Goal: Task Accomplishment & Management: Complete application form

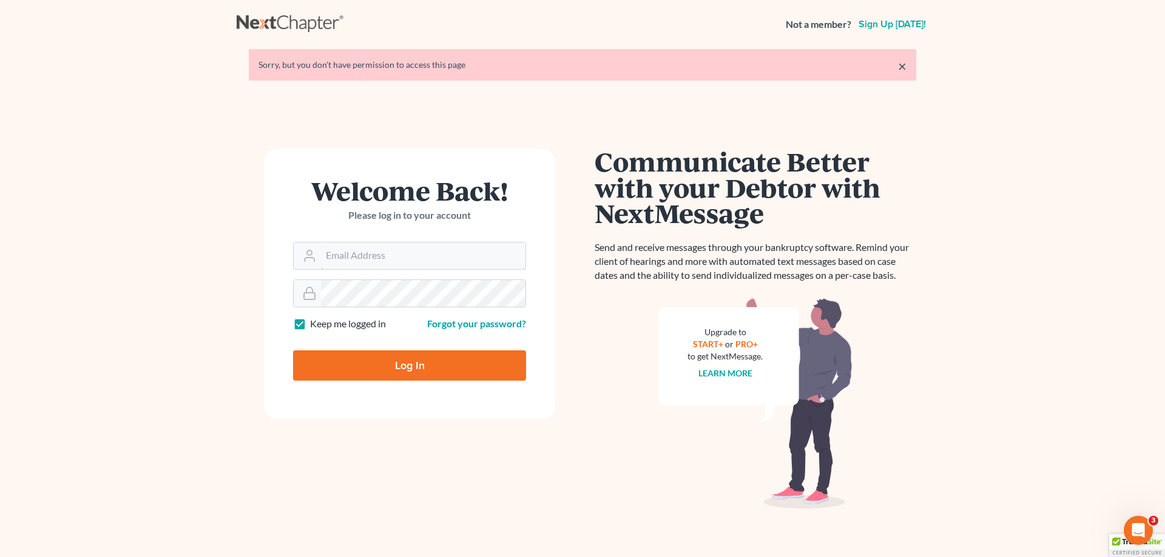
type input "kelly@kellywarren.com"
click at [386, 362] on input "Log In" at bounding box center [409, 366] width 233 height 30
type input "Thinking..."
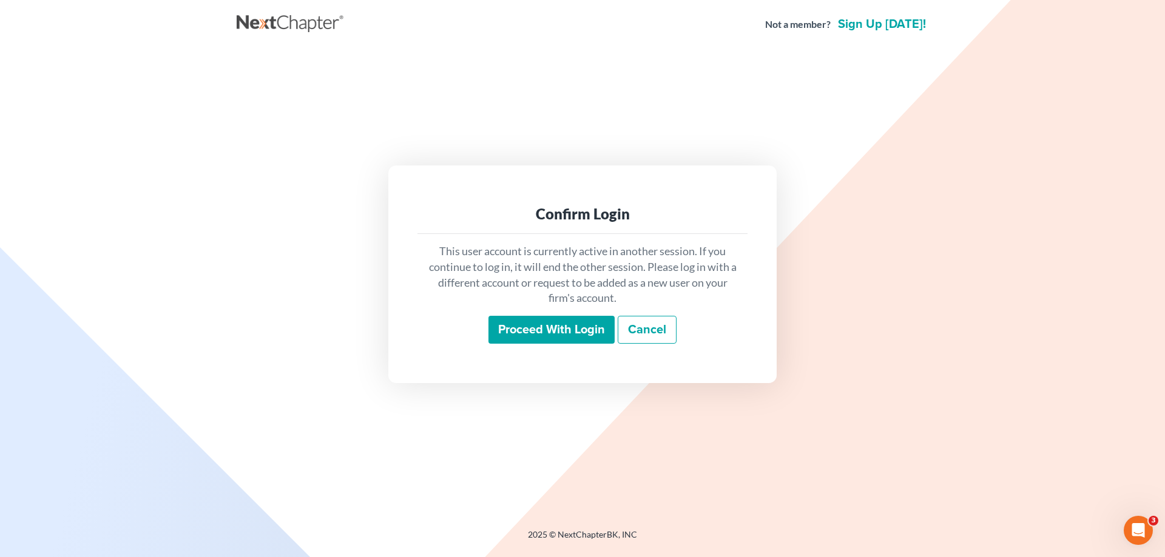
click at [546, 328] on input "Proceed with login" at bounding box center [551, 330] width 126 height 28
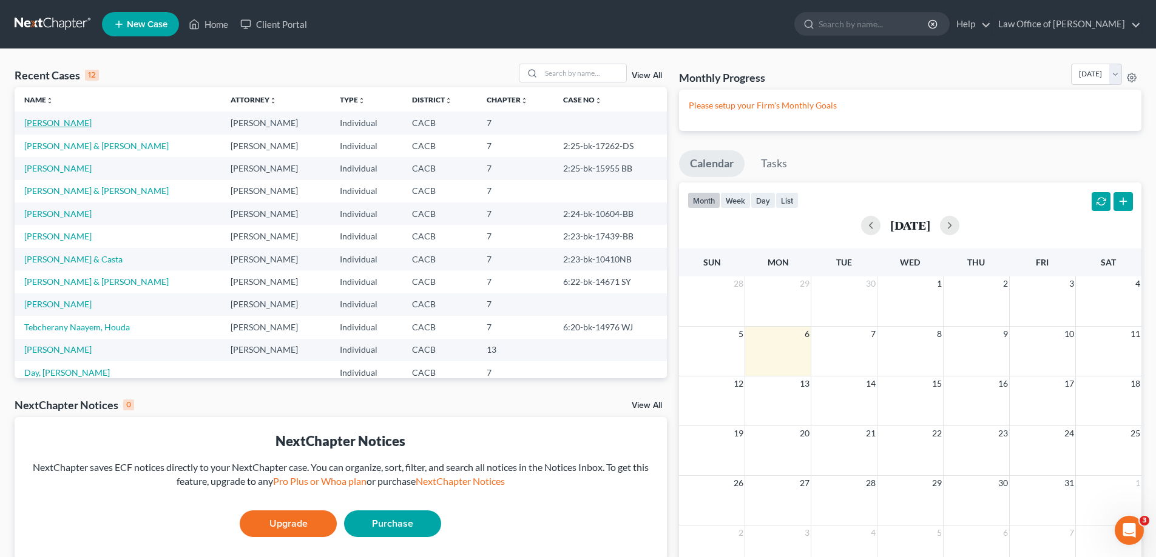
click at [45, 122] on link "Heredia, Ileana" at bounding box center [57, 123] width 67 height 10
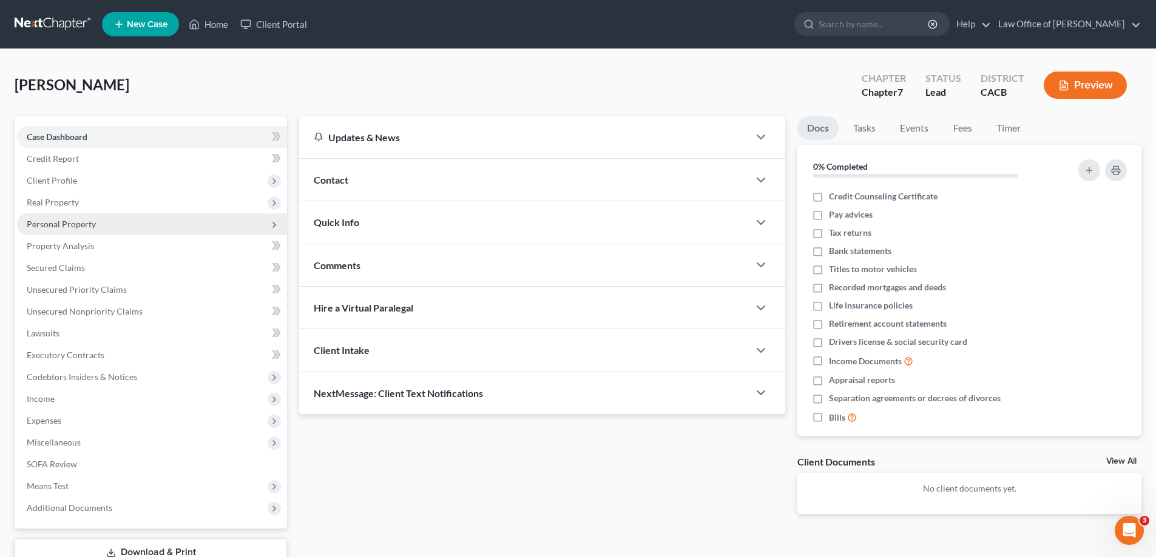
click at [42, 227] on span "Personal Property" at bounding box center [61, 224] width 69 height 10
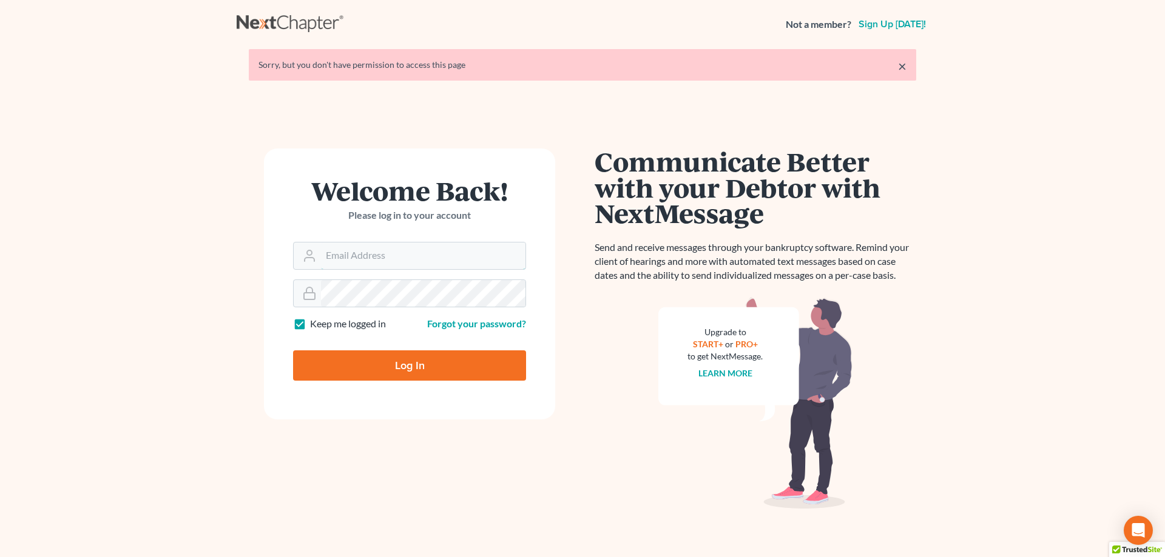
type input "kelly@kellywarren.com"
click at [405, 355] on input "Log In" at bounding box center [409, 366] width 233 height 30
type input "Thinking..."
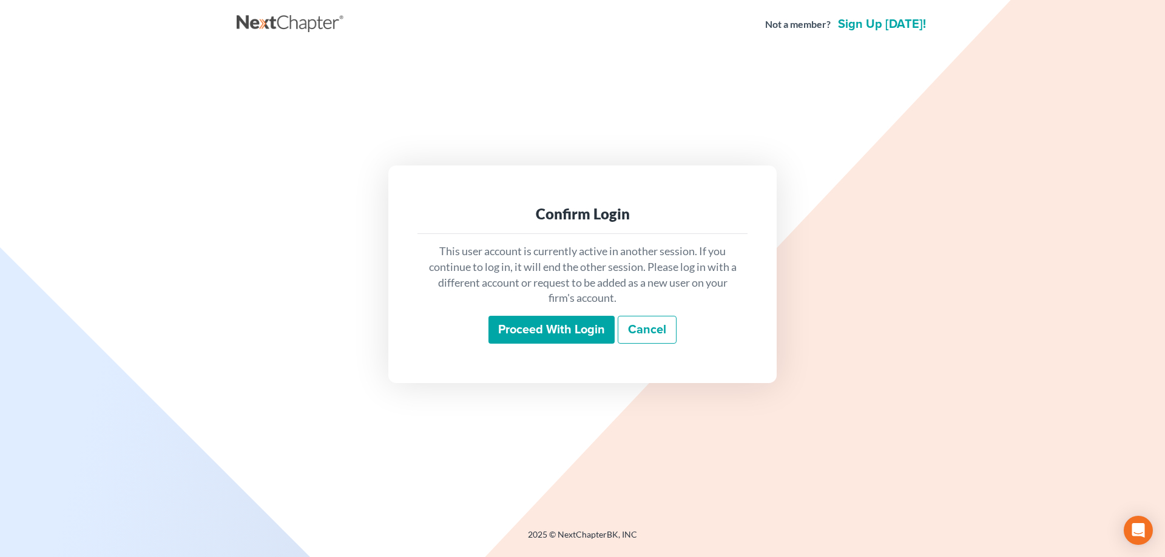
click at [557, 326] on input "Proceed with login" at bounding box center [551, 330] width 126 height 28
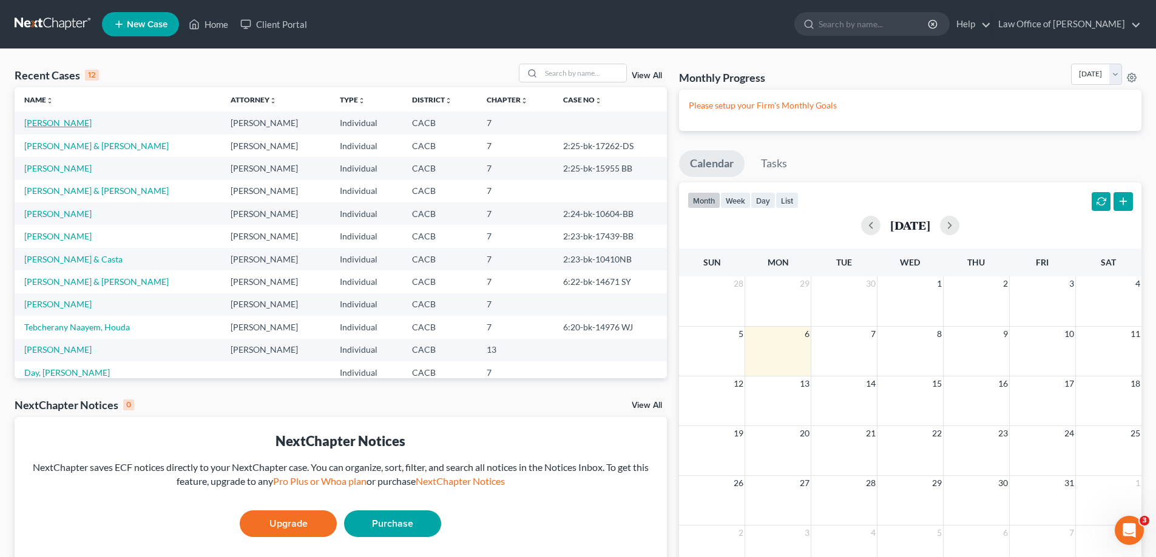
click at [44, 122] on link "[PERSON_NAME]" at bounding box center [57, 123] width 67 height 10
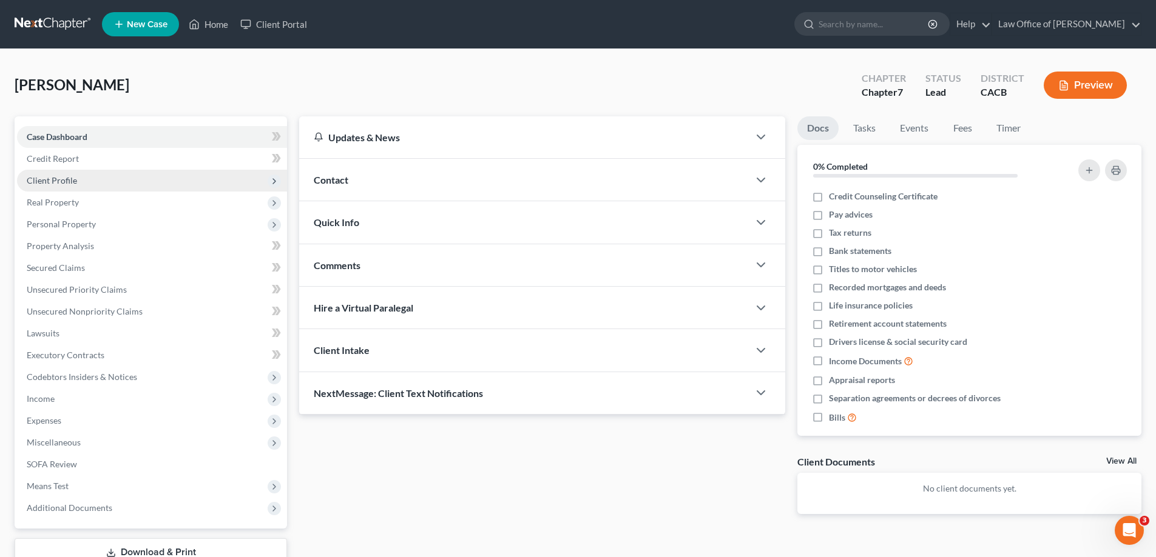
click at [48, 181] on span "Client Profile" at bounding box center [52, 180] width 50 height 10
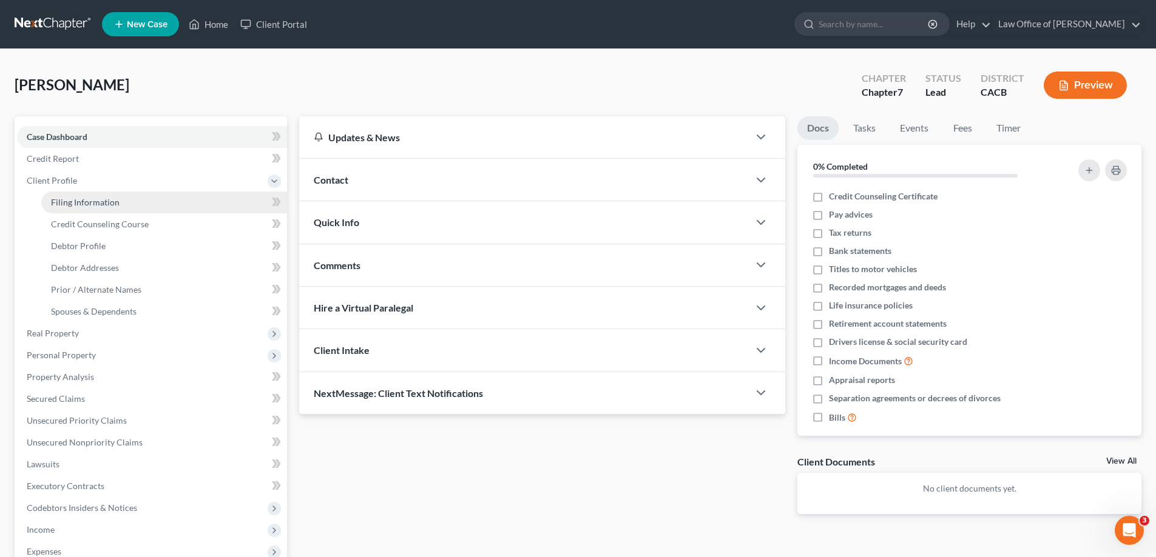
click at [106, 203] on span "Filing Information" at bounding box center [85, 202] width 69 height 10
select select "1"
select select "0"
select select "4"
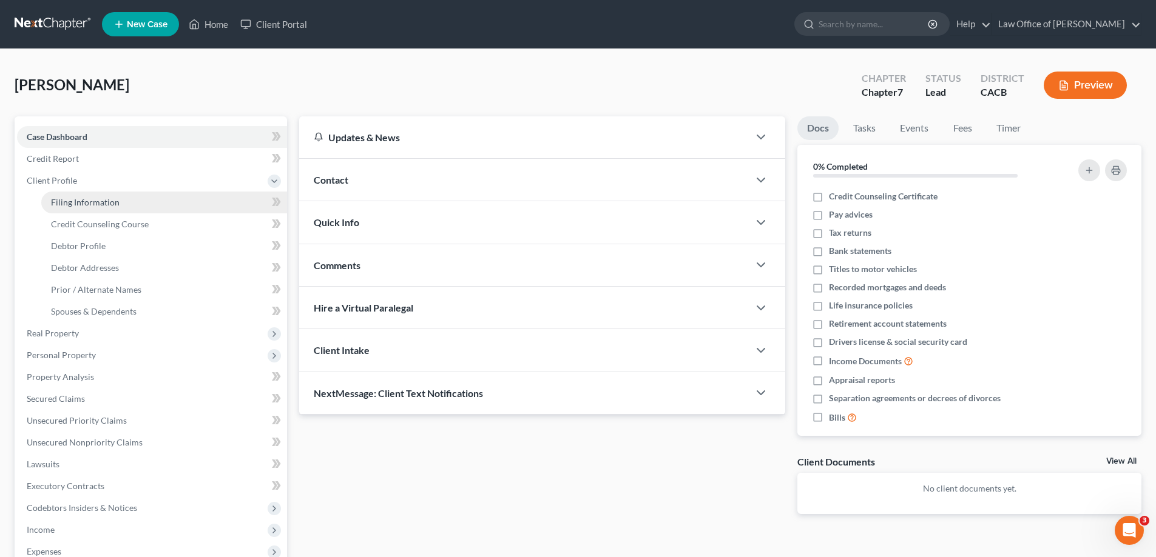
select select "0"
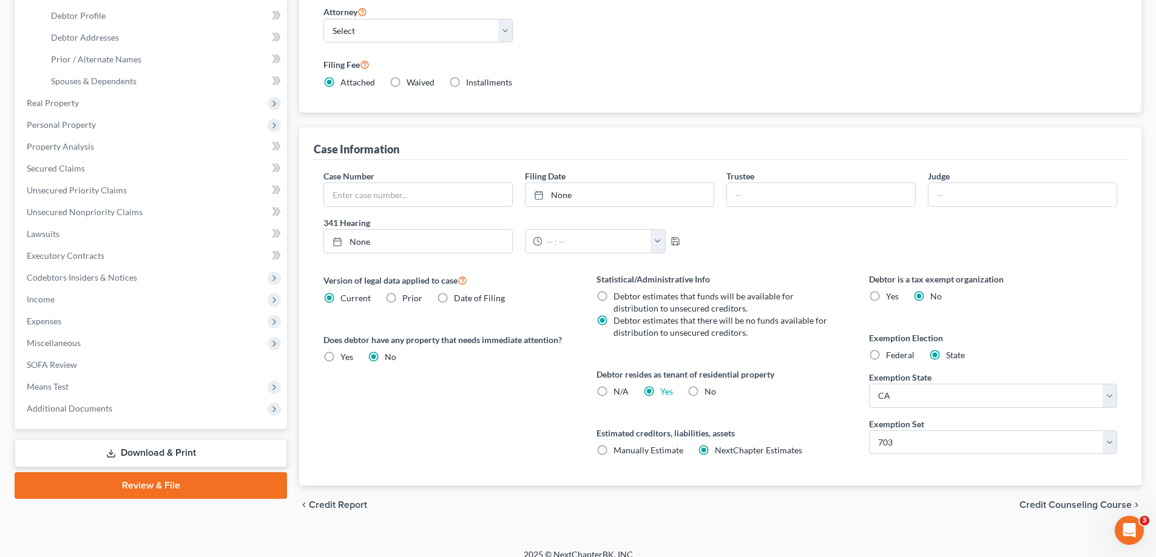
scroll to position [243, 0]
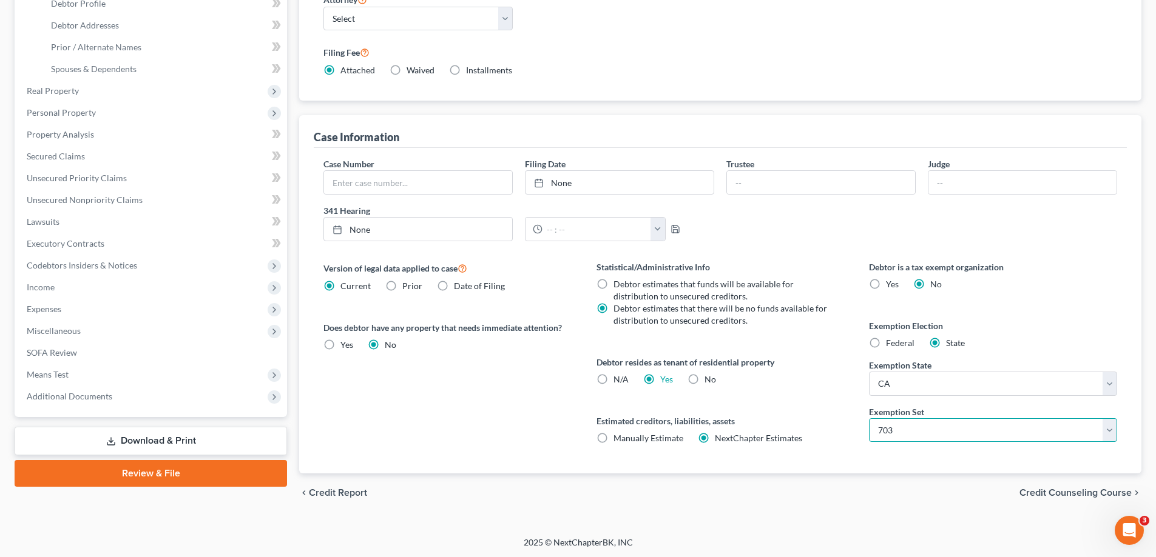
click at [1105, 430] on select "Select 703 704" at bounding box center [993, 431] width 248 height 24
click at [1106, 386] on select "State [US_STATE] AK AR AZ CA CO CT DE DC [GEOGRAPHIC_DATA] [GEOGRAPHIC_DATA] GU…" at bounding box center [993, 384] width 248 height 24
click at [1108, 428] on select "Select 703 704" at bounding box center [993, 431] width 248 height 24
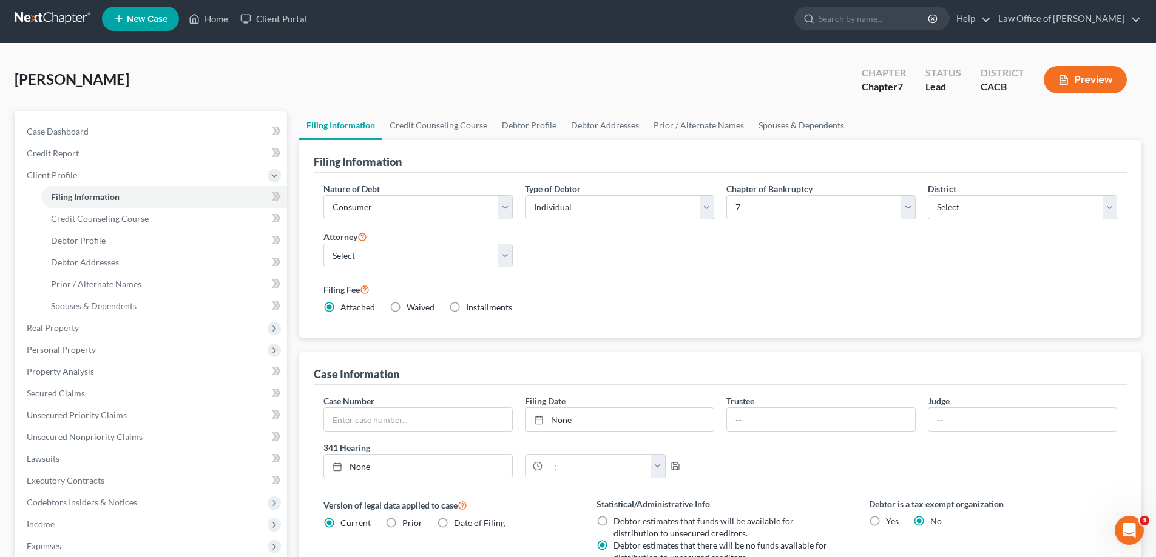
scroll to position [0, 0]
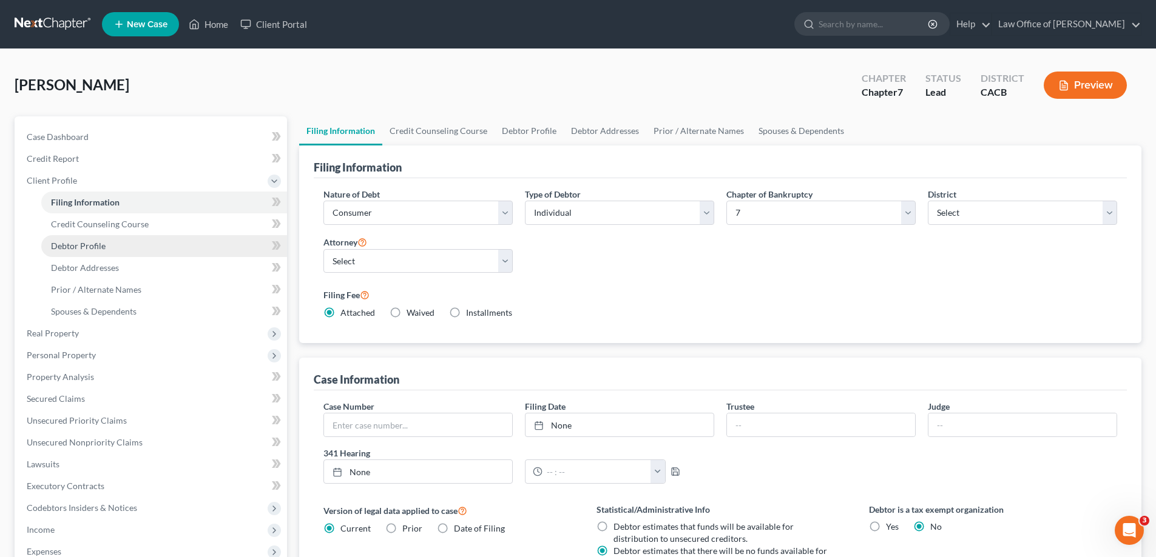
click at [83, 246] on span "Debtor Profile" at bounding box center [78, 246] width 55 height 10
select select "0"
select select "3"
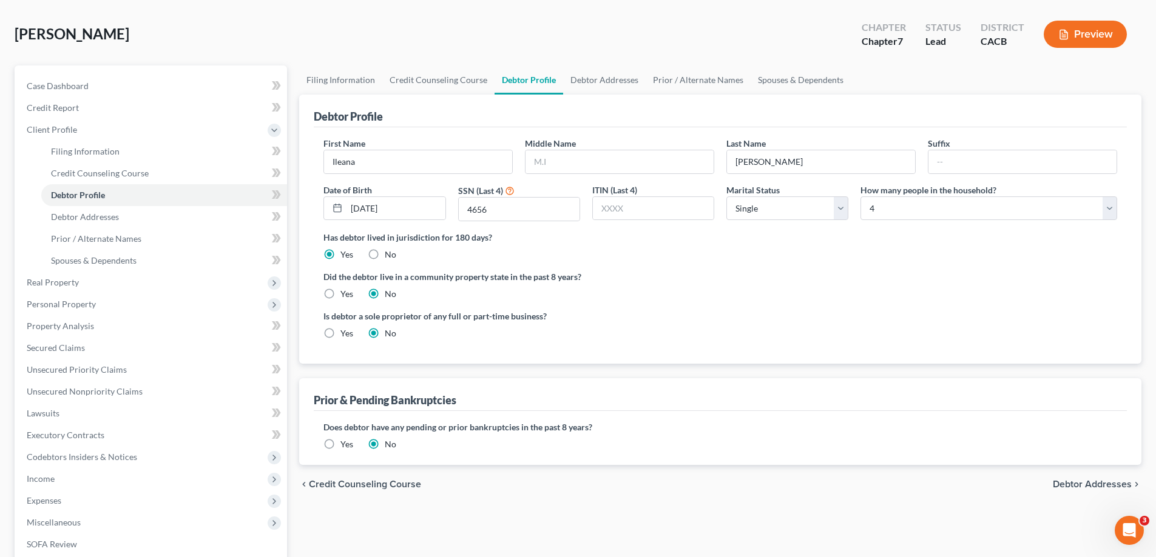
scroll to position [121, 0]
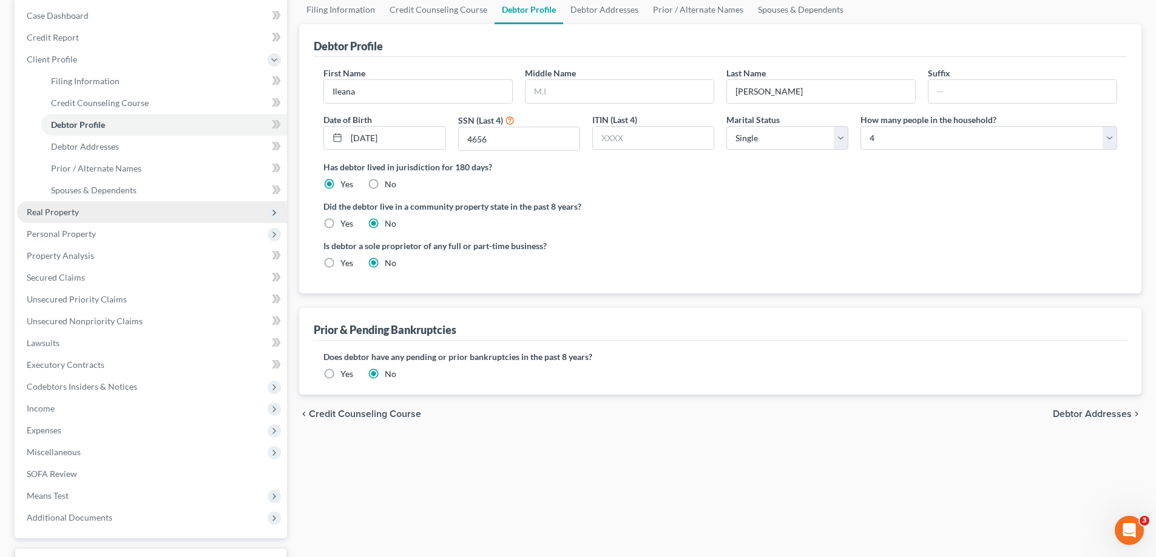
click at [59, 212] on span "Real Property" at bounding box center [53, 212] width 52 height 10
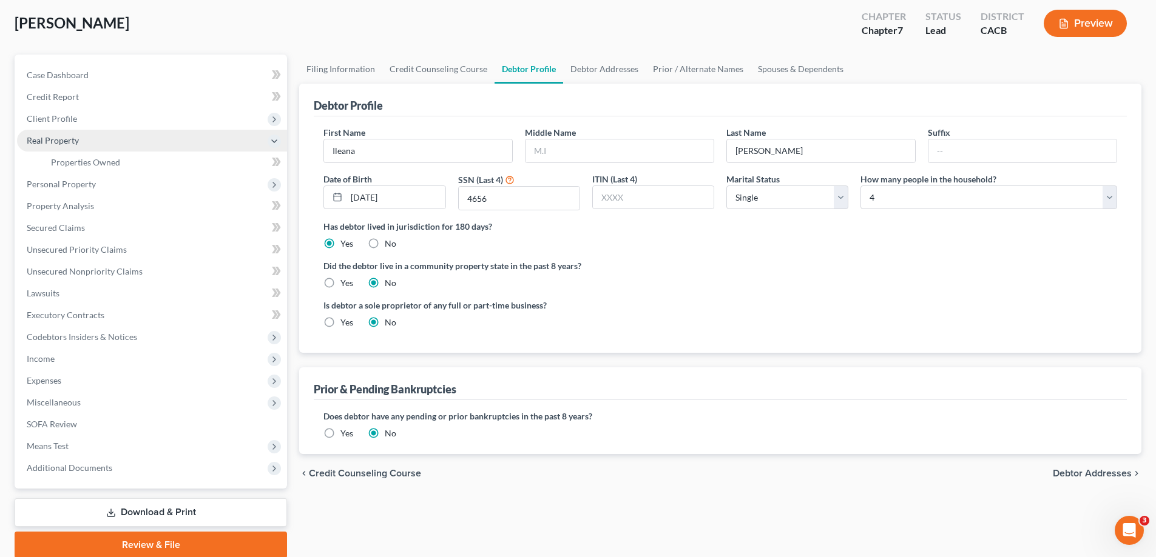
scroll to position [0, 0]
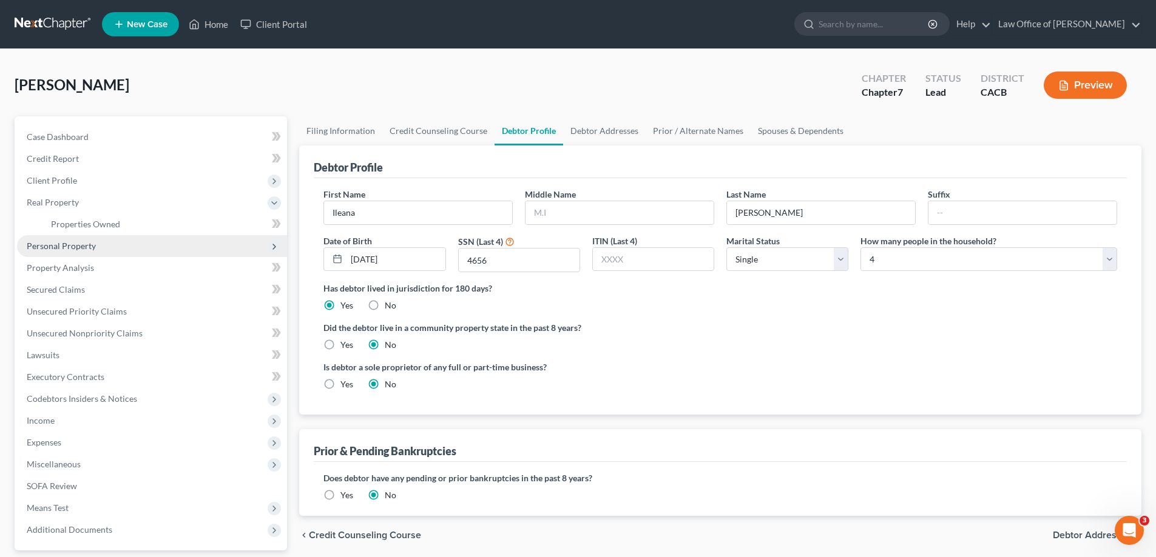
click at [72, 246] on span "Personal Property" at bounding box center [61, 246] width 69 height 10
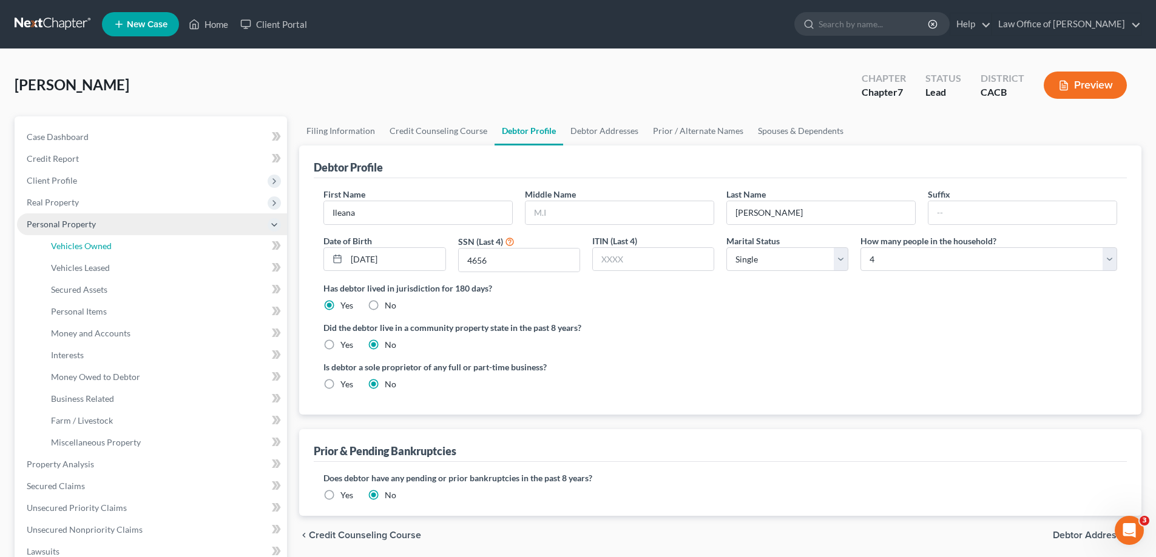
click at [72, 246] on span "Vehicles Owned" at bounding box center [81, 246] width 61 height 10
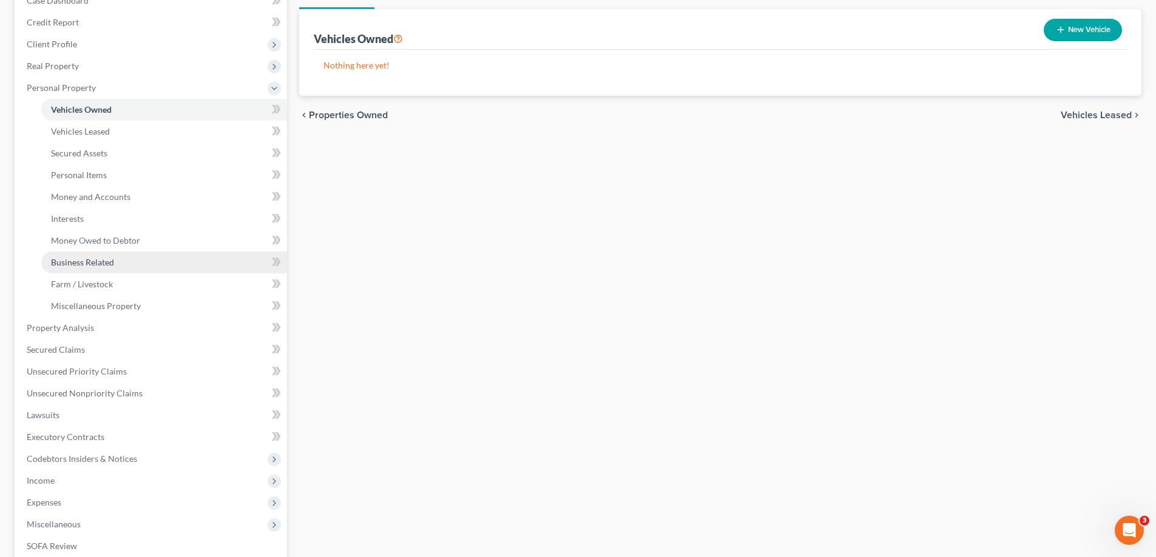
scroll to position [182, 0]
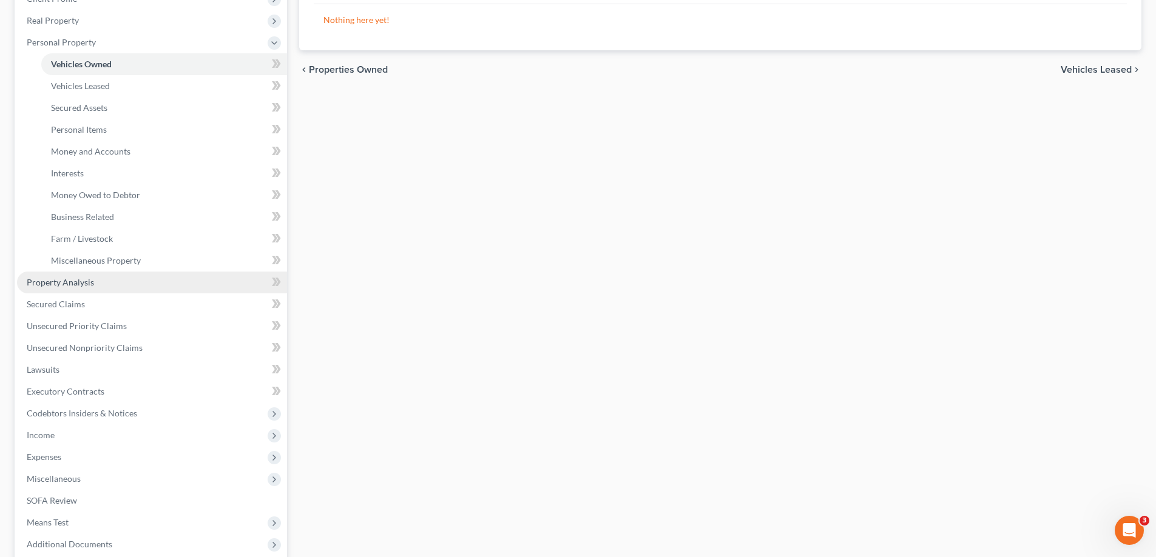
click at [69, 283] on span "Property Analysis" at bounding box center [60, 282] width 67 height 10
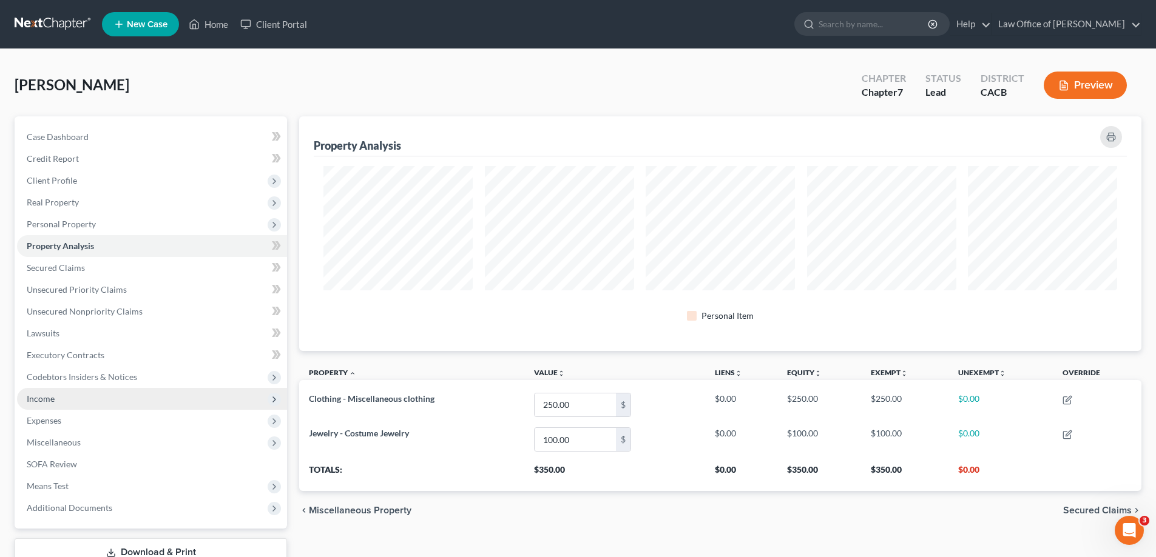
click at [39, 399] on span "Income" at bounding box center [41, 399] width 28 height 10
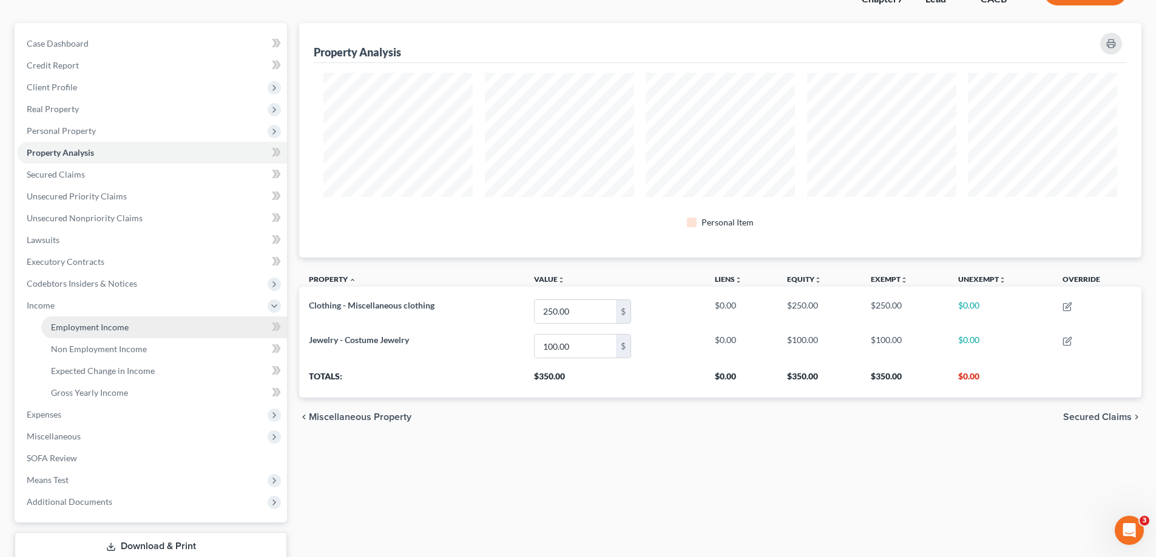
scroll to position [121, 0]
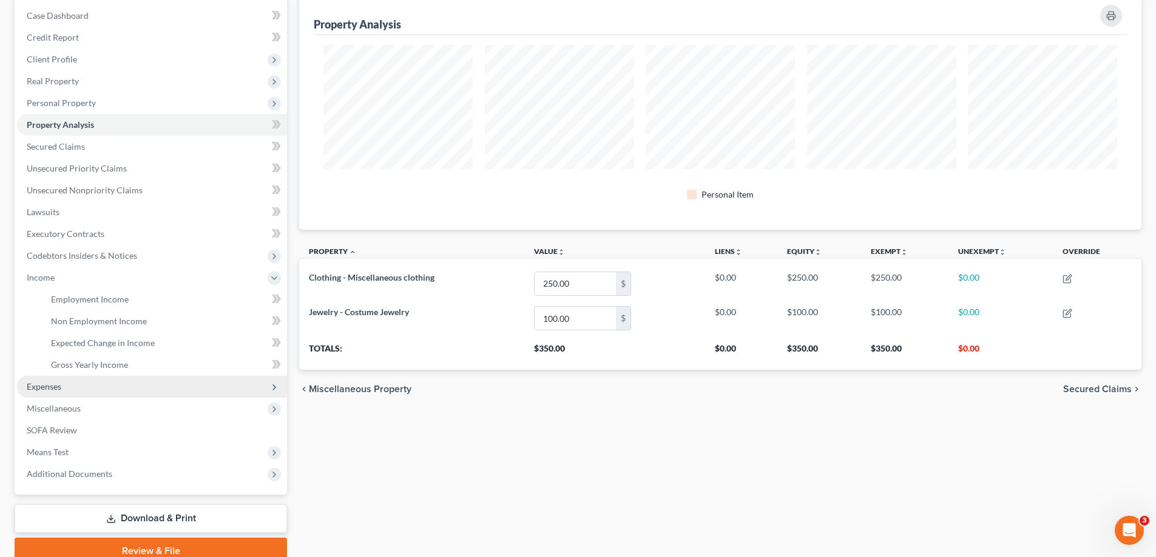
click at [56, 387] on span "Expenses" at bounding box center [44, 387] width 35 height 10
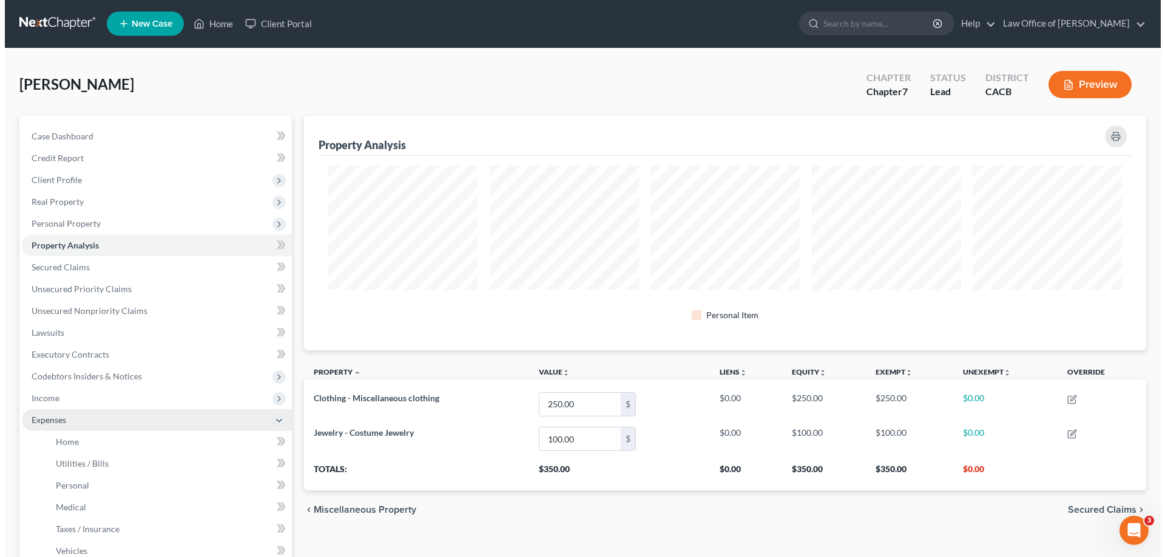
scroll to position [0, 0]
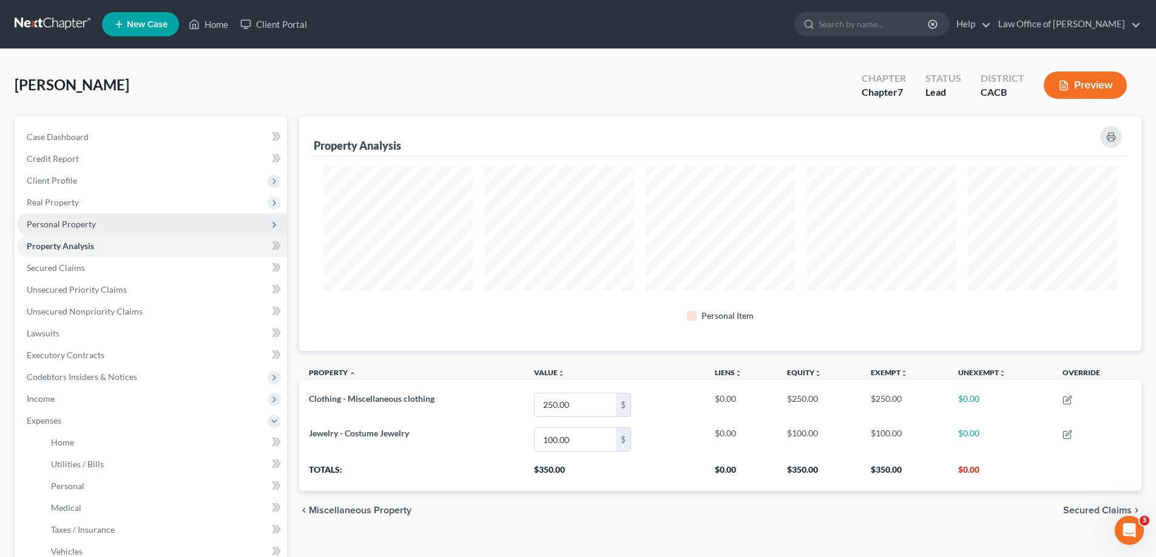
click at [89, 223] on span "Personal Property" at bounding box center [61, 224] width 69 height 10
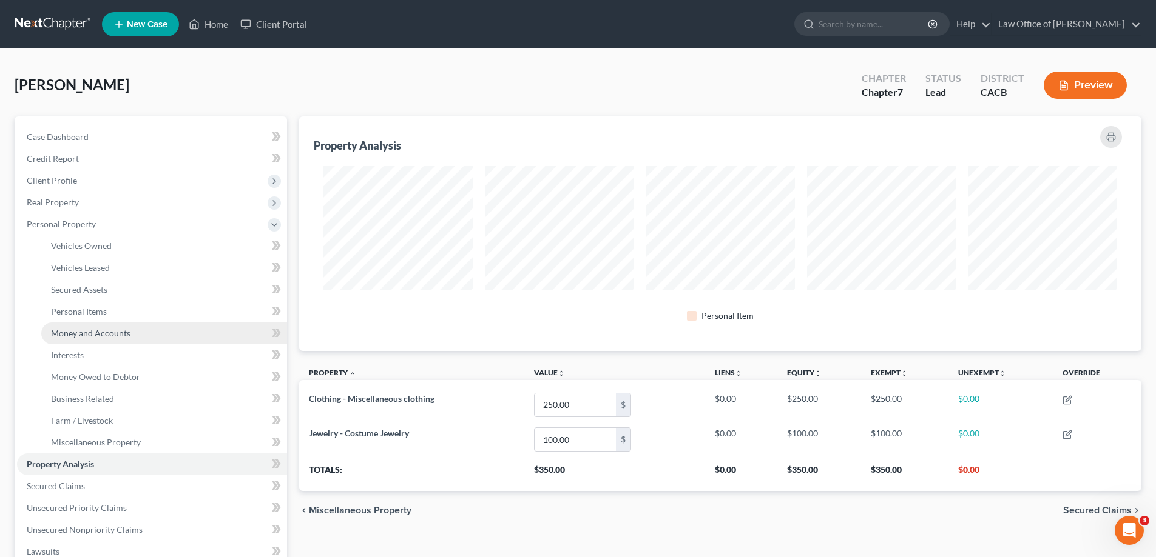
click at [110, 333] on span "Money and Accounts" at bounding box center [90, 333] width 79 height 10
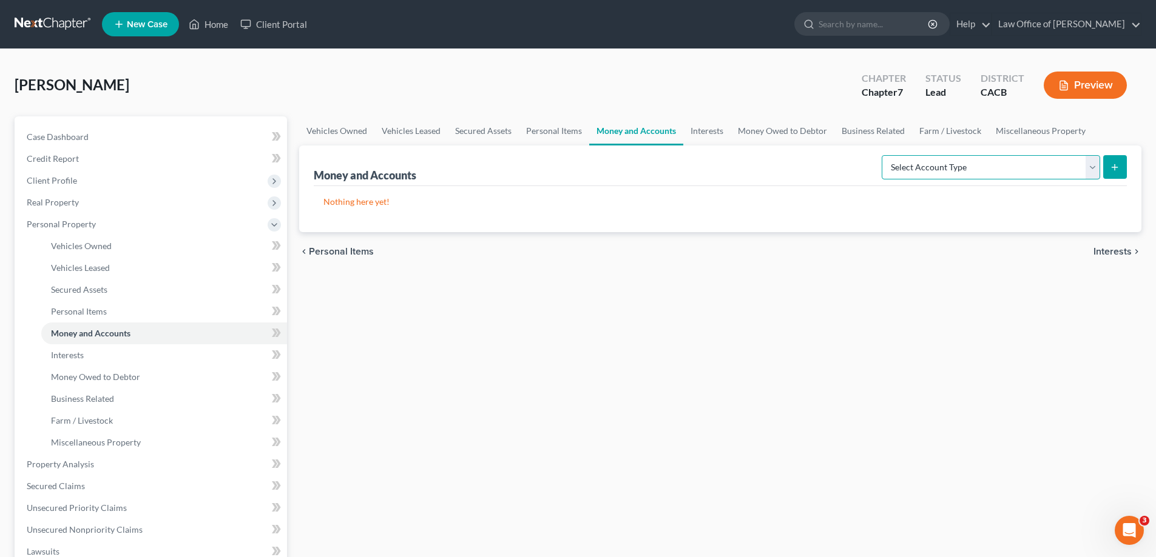
click at [1092, 163] on select "Select Account Type Brokerage Cash on Hand Certificates of Deposit Checking Acc…" at bounding box center [990, 167] width 218 height 24
select select "cash_on_hand"
click at [884, 155] on select "Select Account Type Brokerage Cash on Hand Certificates of Deposit Checking Acc…" at bounding box center [990, 167] width 218 height 24
click at [1113, 165] on icon "submit" at bounding box center [1115, 168] width 10 height 10
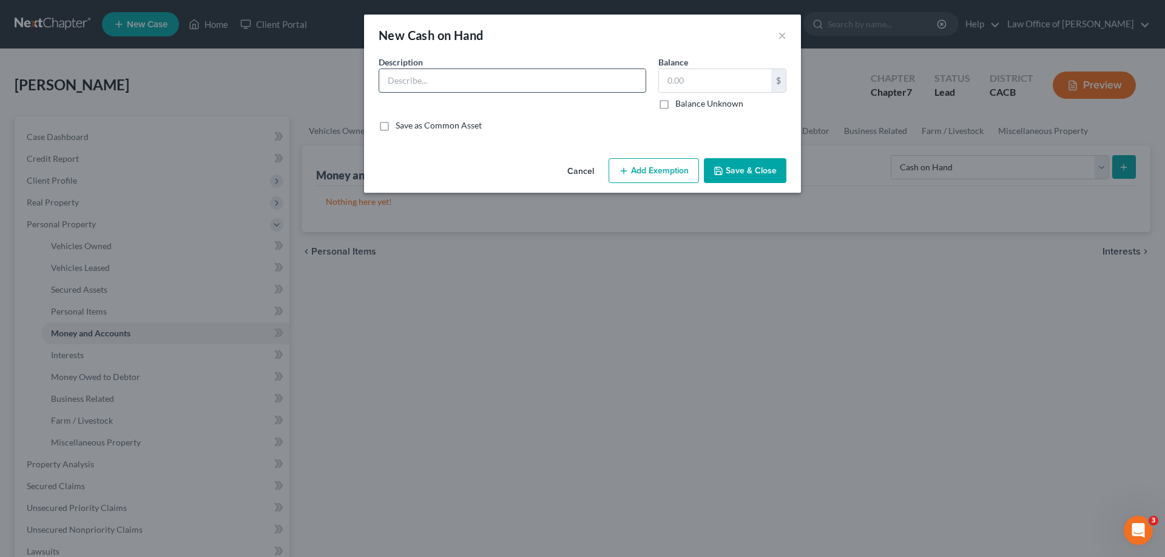
click at [440, 78] on input "text" at bounding box center [512, 80] width 266 height 23
type input "c"
type input "Cash on hand"
type input "75.00"
click at [650, 179] on button "Add Exemption" at bounding box center [653, 170] width 90 height 25
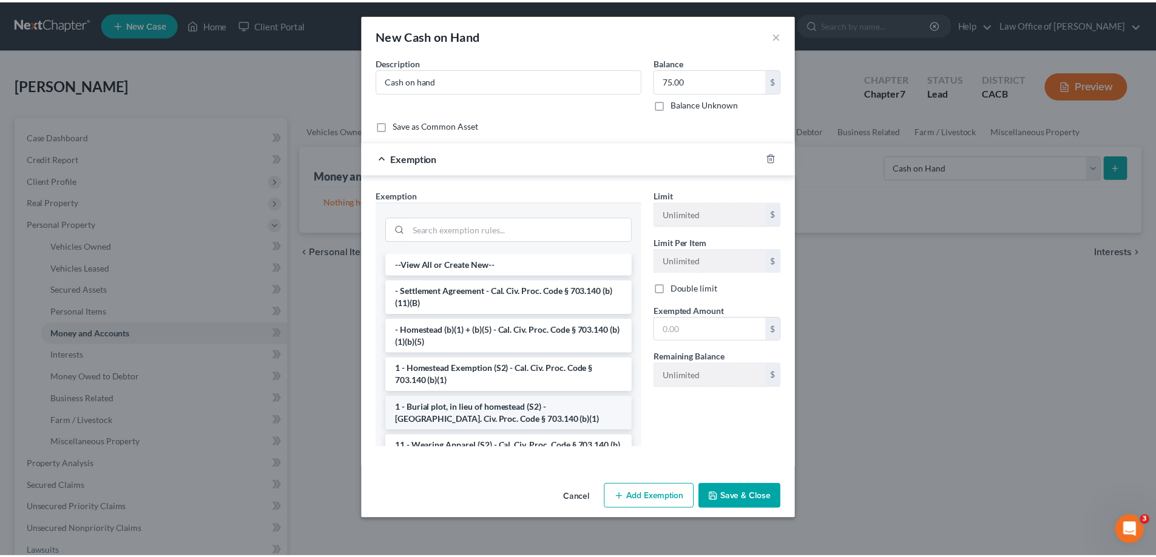
scroll to position [61, 0]
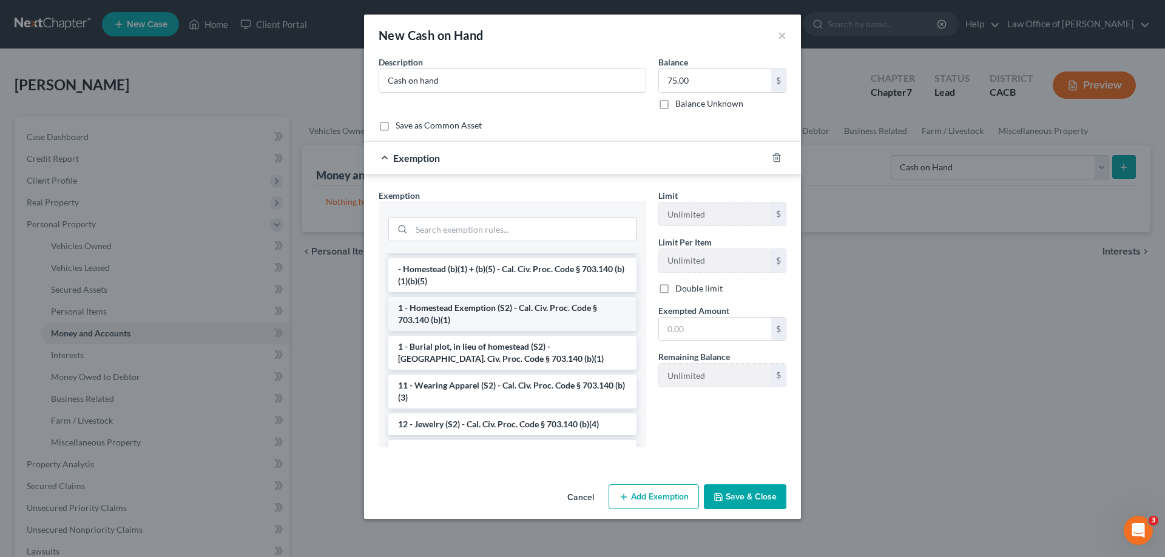
click at [527, 310] on li "1 - Homestead Exemption (S2) - Cal. Civ. Proc. Code § 703.140 (b)(1)" at bounding box center [512, 314] width 248 height 34
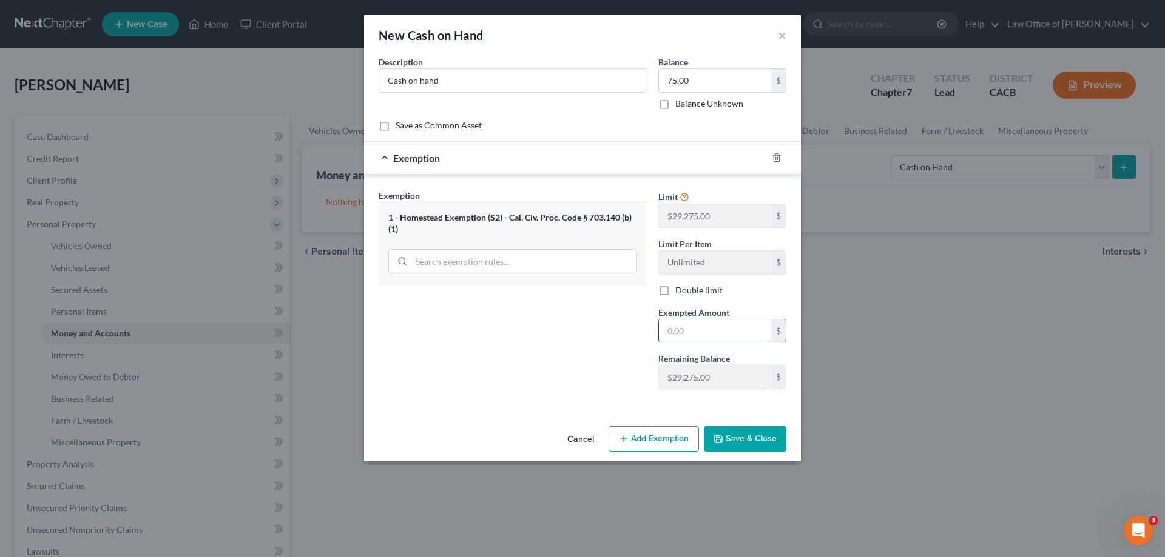
click at [693, 328] on input "text" at bounding box center [715, 331] width 112 height 23
type input "5"
type input "75"
click at [733, 439] on button "Save & Close" at bounding box center [745, 438] width 83 height 25
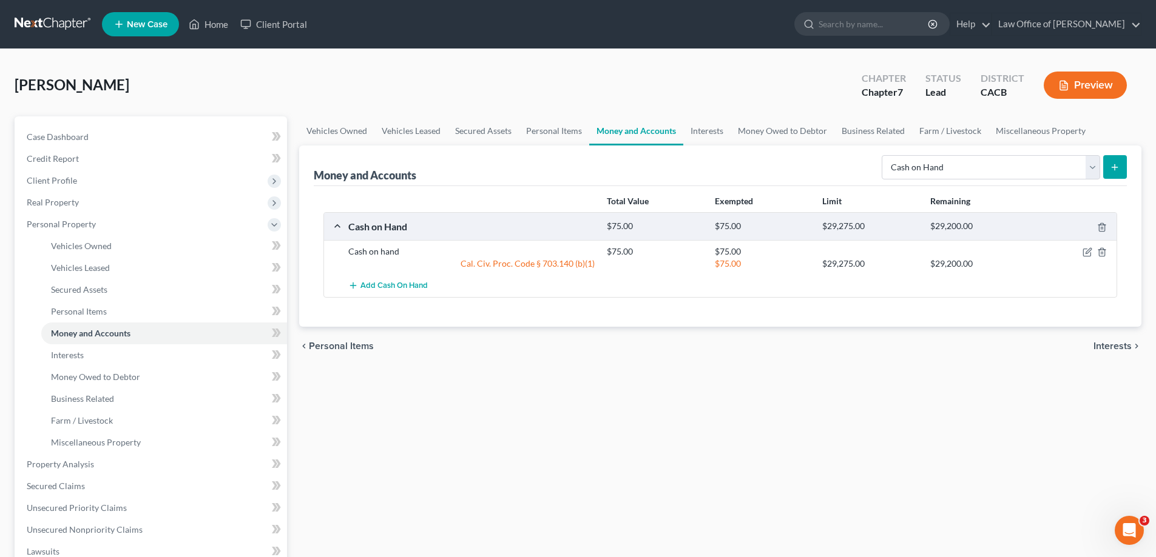
click at [1115, 163] on icon "submit" at bounding box center [1115, 168] width 10 height 10
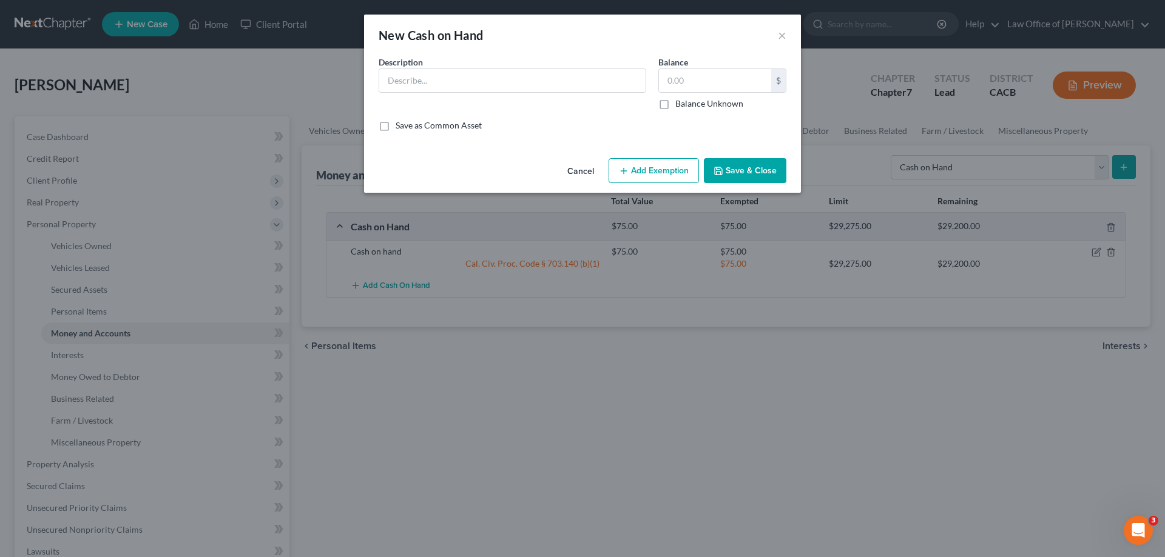
click at [776, 33] on div "New Cash on Hand ×" at bounding box center [582, 35] width 437 height 41
click at [778, 34] on button "×" at bounding box center [782, 35] width 8 height 15
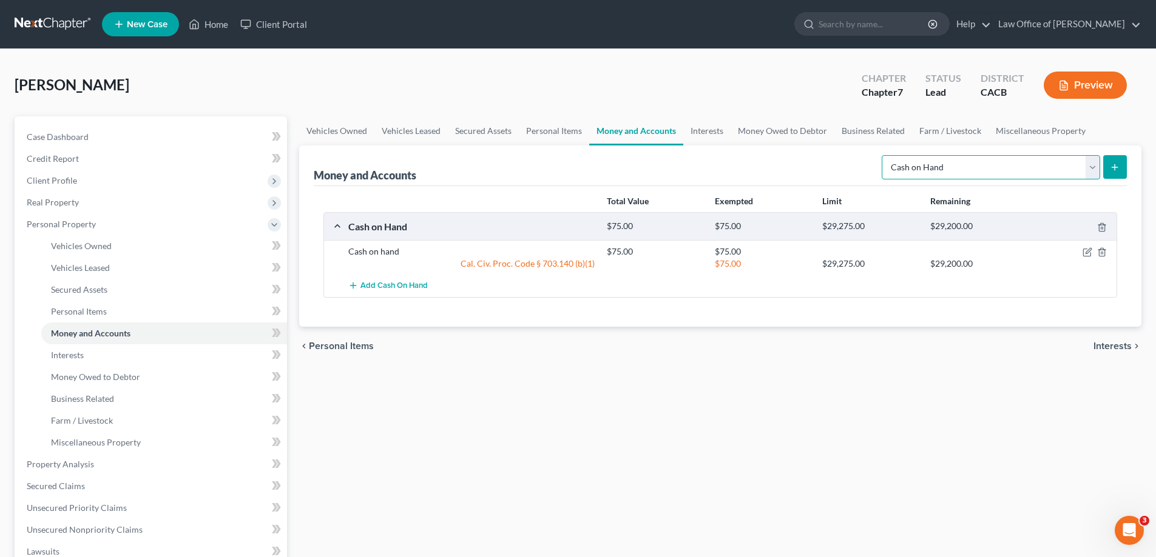
click at [1086, 158] on select "Select Account Type Brokerage Cash on Hand Certificates of Deposit Checking Acc…" at bounding box center [990, 167] width 218 height 24
click at [1131, 532] on icon "Open Intercom Messenger" at bounding box center [1127, 529] width 20 height 20
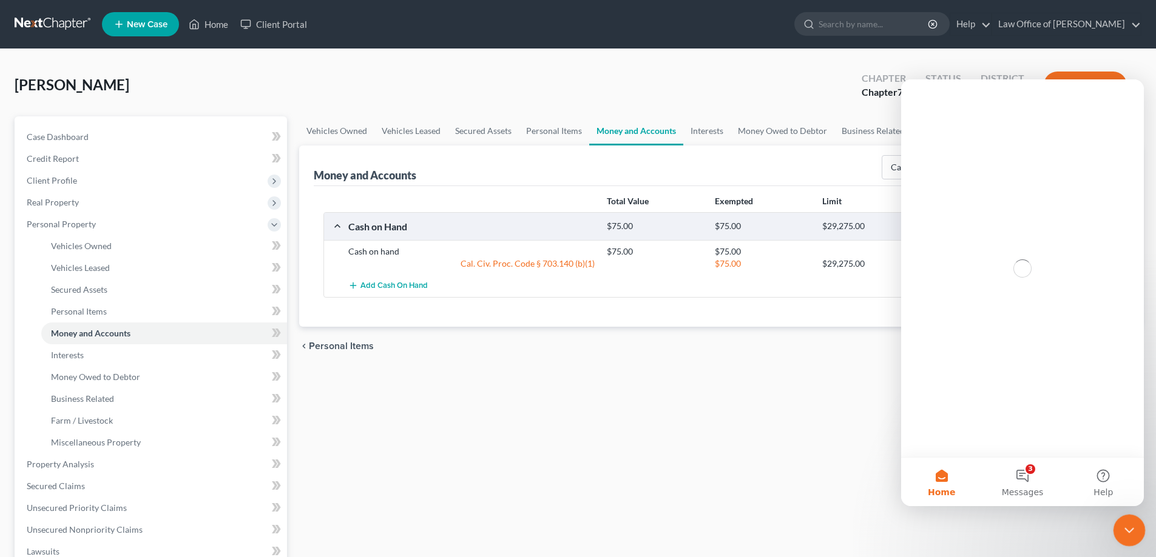
scroll to position [0, 0]
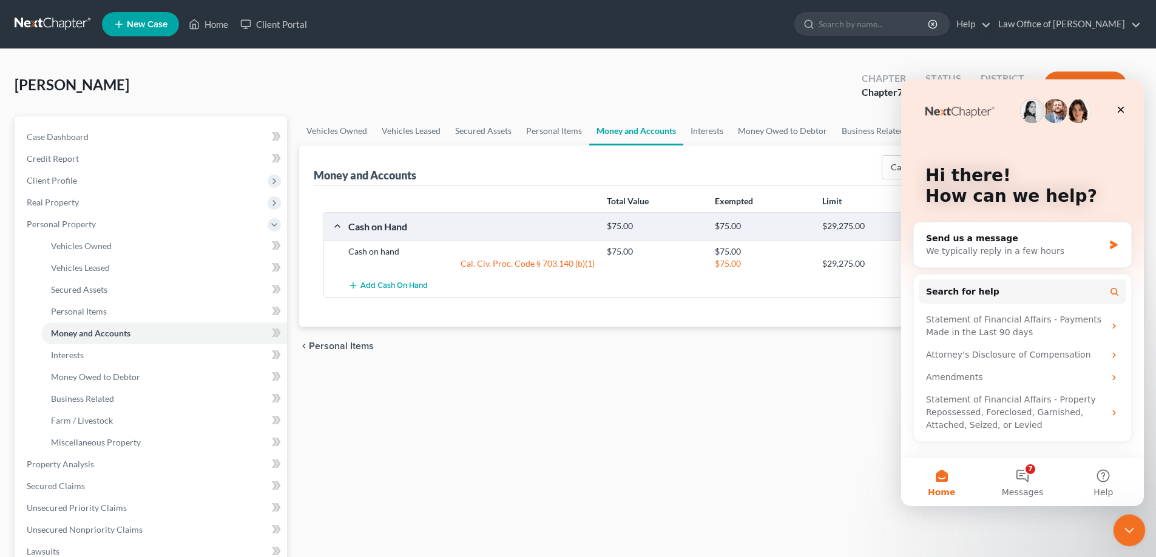
click at [1129, 522] on icon "Close Intercom Messenger" at bounding box center [1127, 529] width 15 height 15
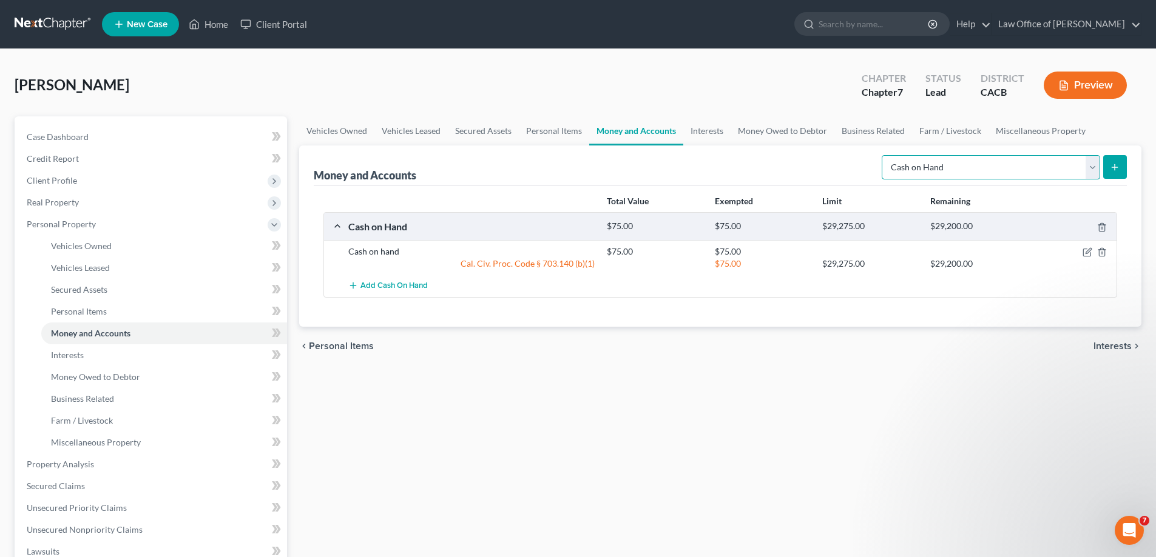
click at [1089, 168] on select "Select Account Type Brokerage Cash on Hand Certificates of Deposit Checking Acc…" at bounding box center [990, 167] width 218 height 24
click at [69, 352] on span "Interests" at bounding box center [67, 355] width 33 height 10
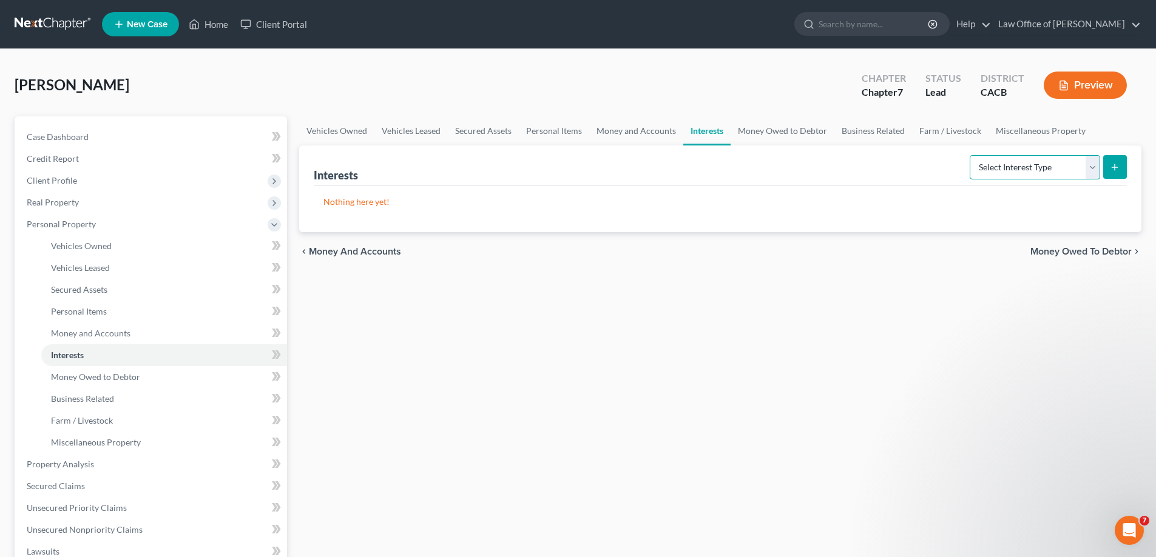
click at [1090, 171] on select "Select Interest Type 401K Annuity Bond Education IRA Government Bond Government…" at bounding box center [1034, 167] width 130 height 24
select select "401k"
click at [971, 155] on select "Select Interest Type 401K Annuity Bond Education IRA Government Bond Government…" at bounding box center [1034, 167] width 130 height 24
click at [1114, 171] on icon "submit" at bounding box center [1115, 168] width 10 height 10
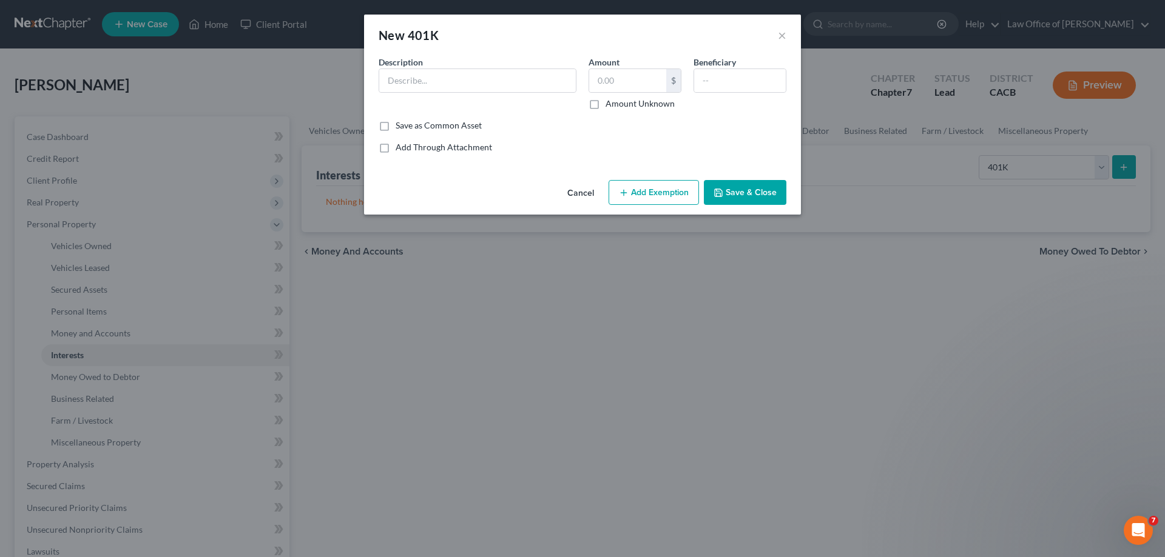
click at [662, 195] on button "Add Exemption" at bounding box center [653, 192] width 90 height 25
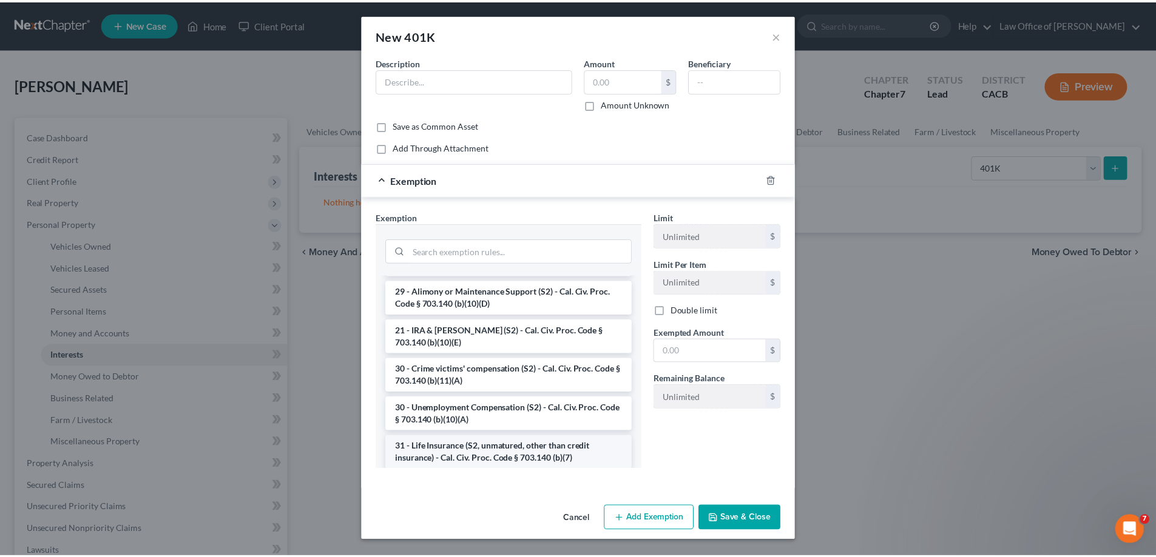
scroll to position [303, 0]
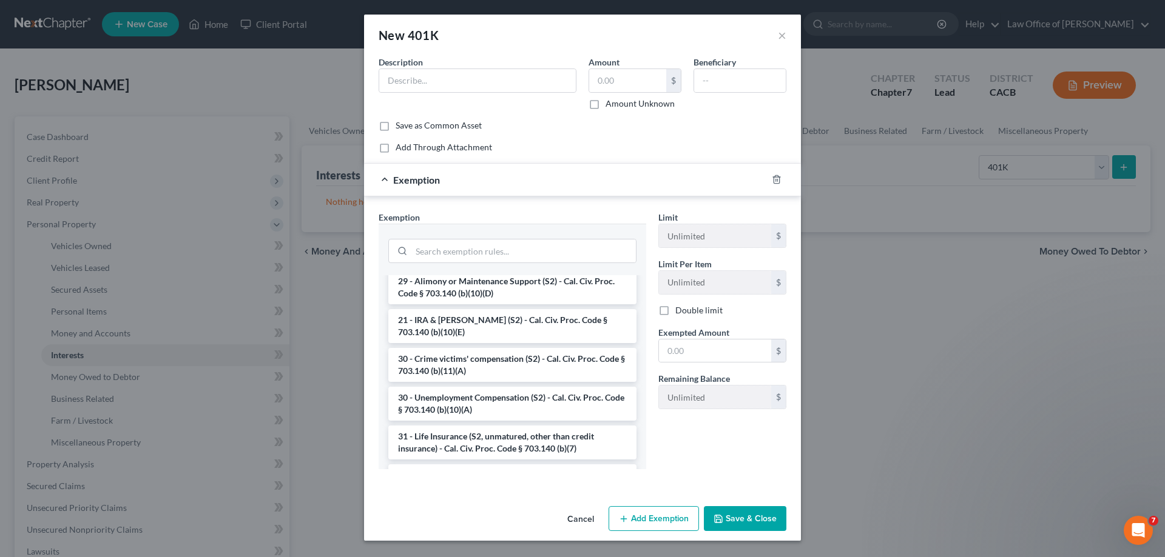
click at [855, 468] on div "New 401K × An exemption set must first be selected from the Filing Information …" at bounding box center [582, 278] width 1165 height 557
click at [779, 36] on button "×" at bounding box center [782, 35] width 8 height 15
